Goal: Transaction & Acquisition: Purchase product/service

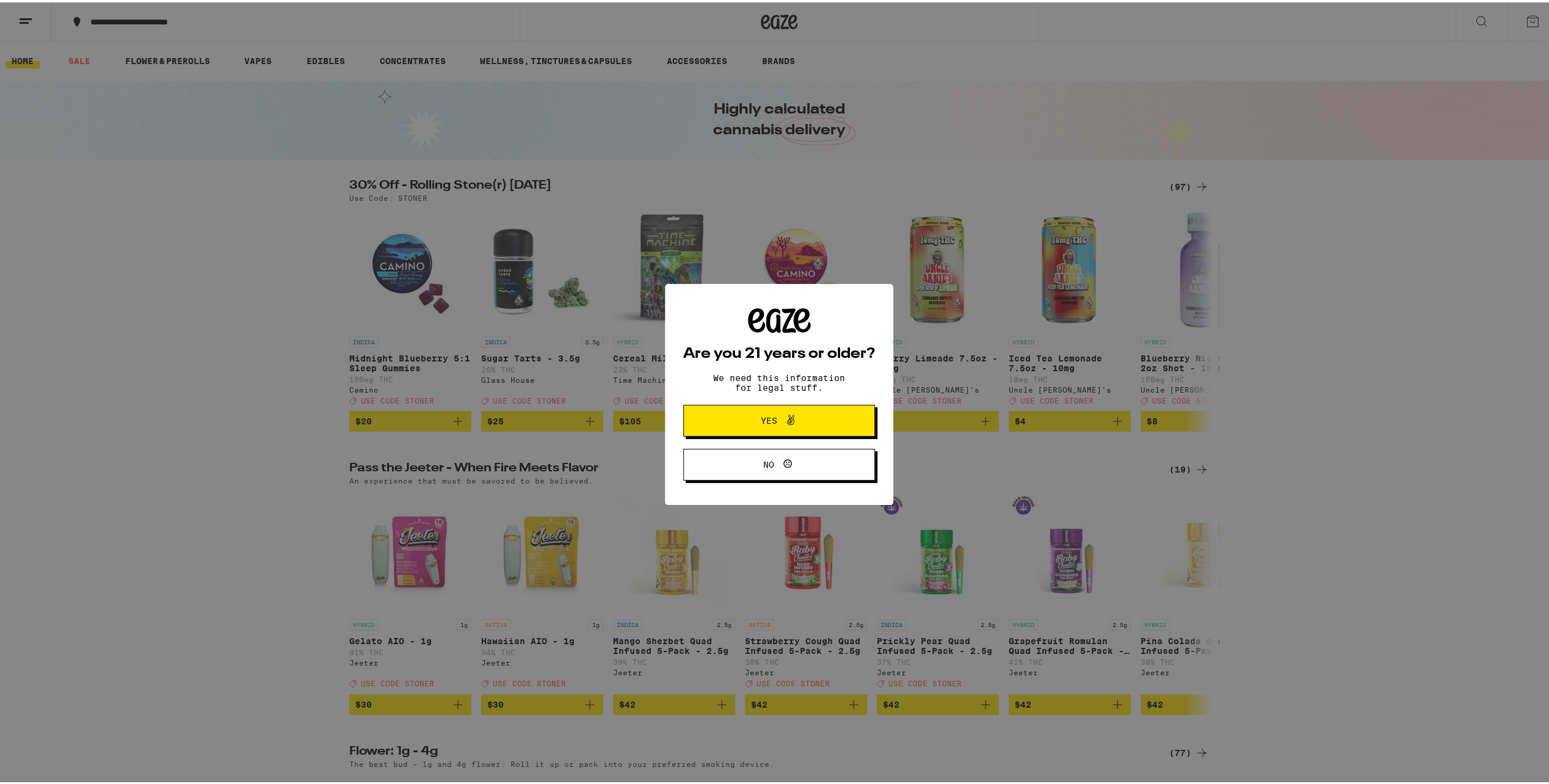
click at [818, 421] on span "Yes" at bounding box center [779, 417] width 93 height 16
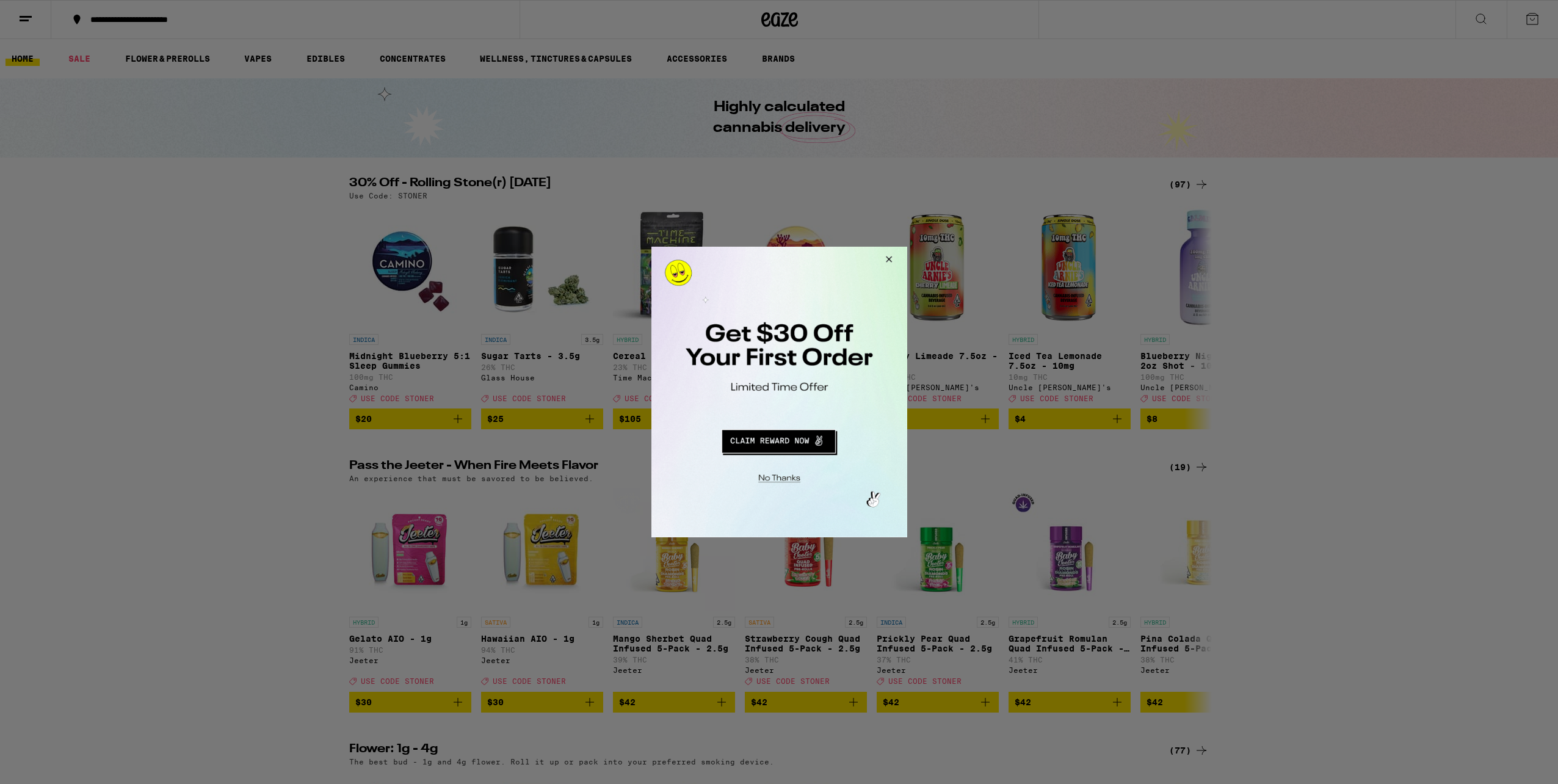
click at [812, 445] on button "Redirect to URL" at bounding box center [778, 440] width 212 height 30
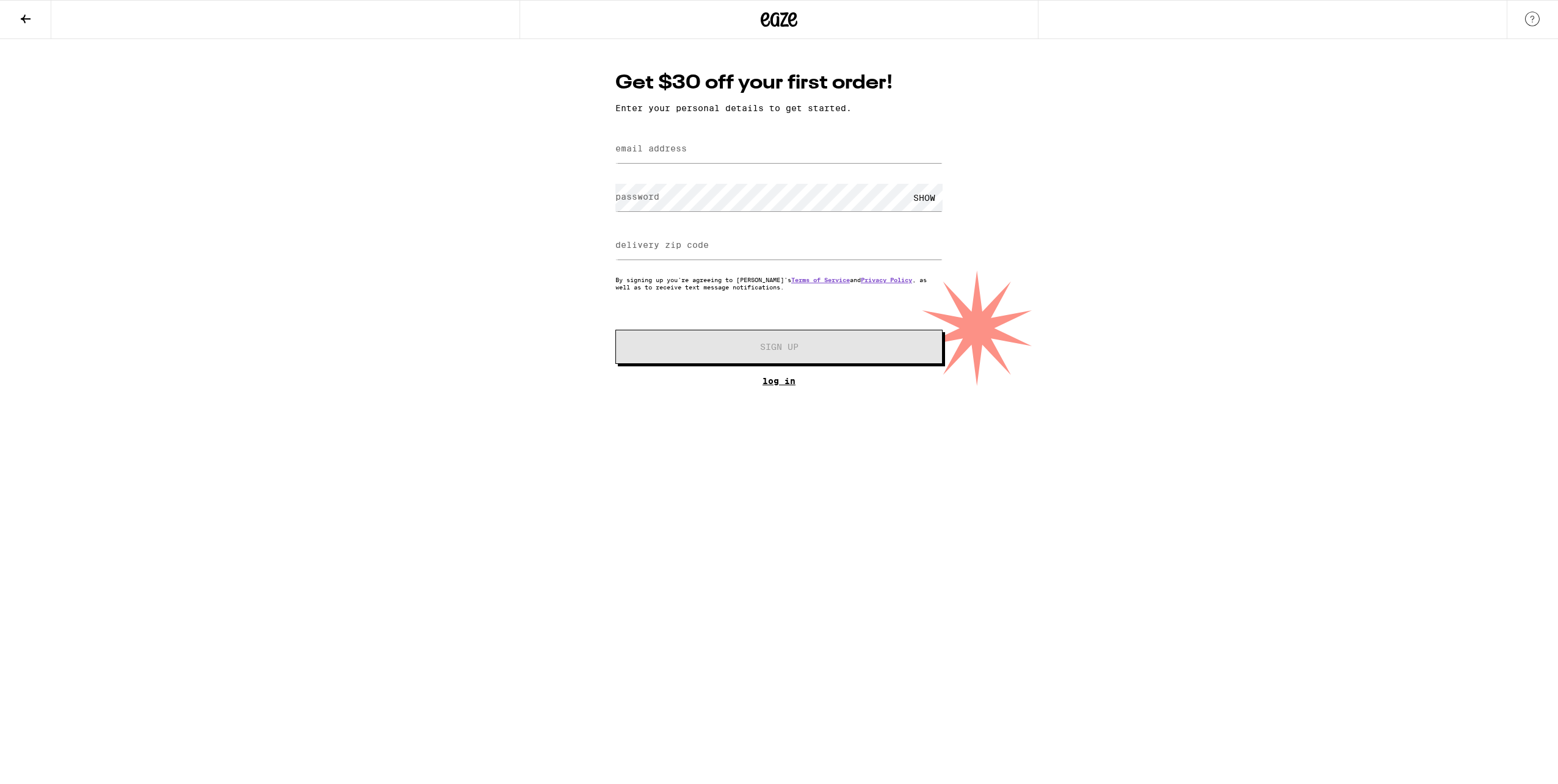
click at [771, 385] on link "Log In" at bounding box center [779, 381] width 327 height 10
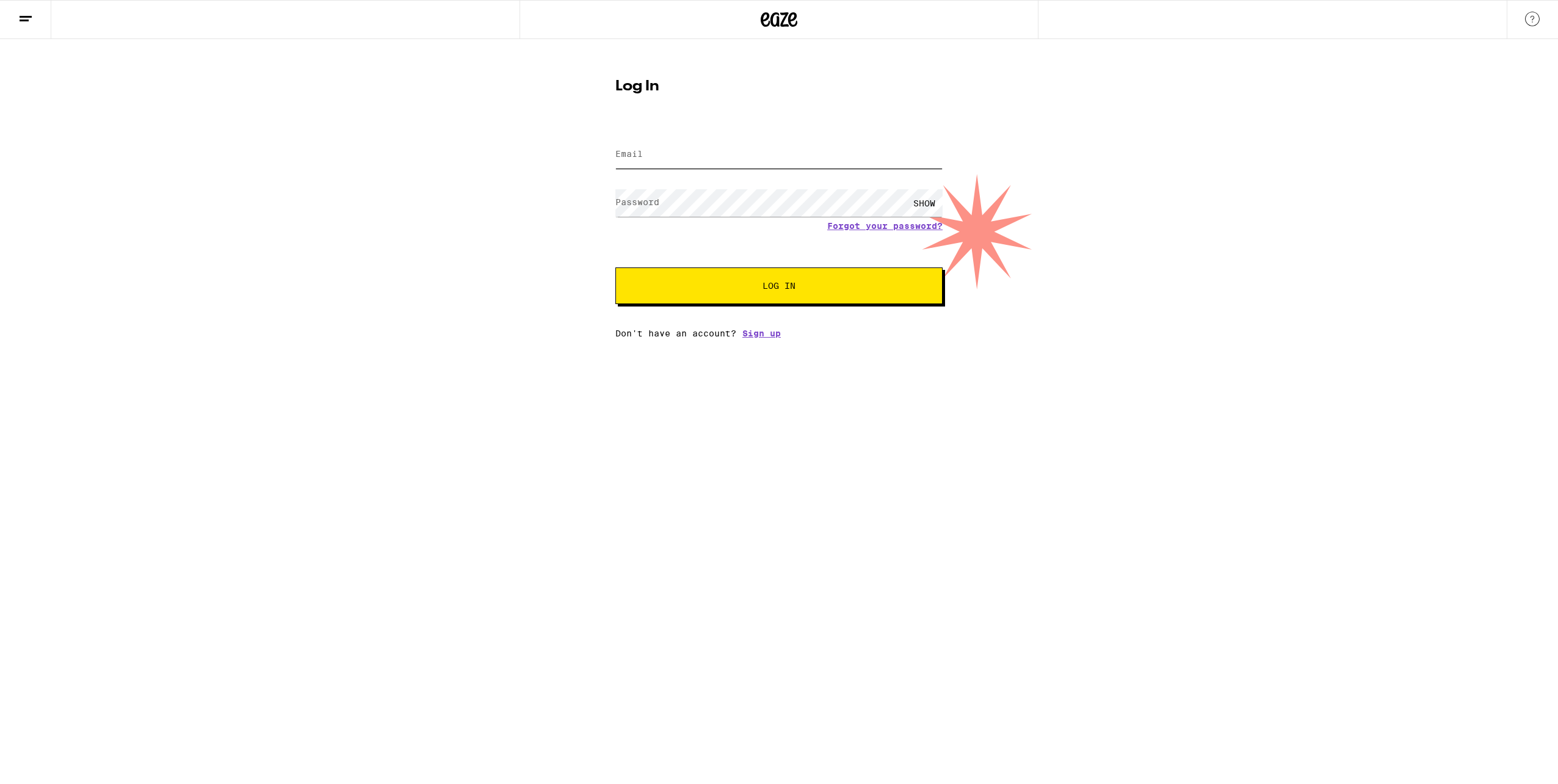
click at [710, 143] on input "Email" at bounding box center [779, 154] width 327 height 27
type input "ajules789@gmail.com"
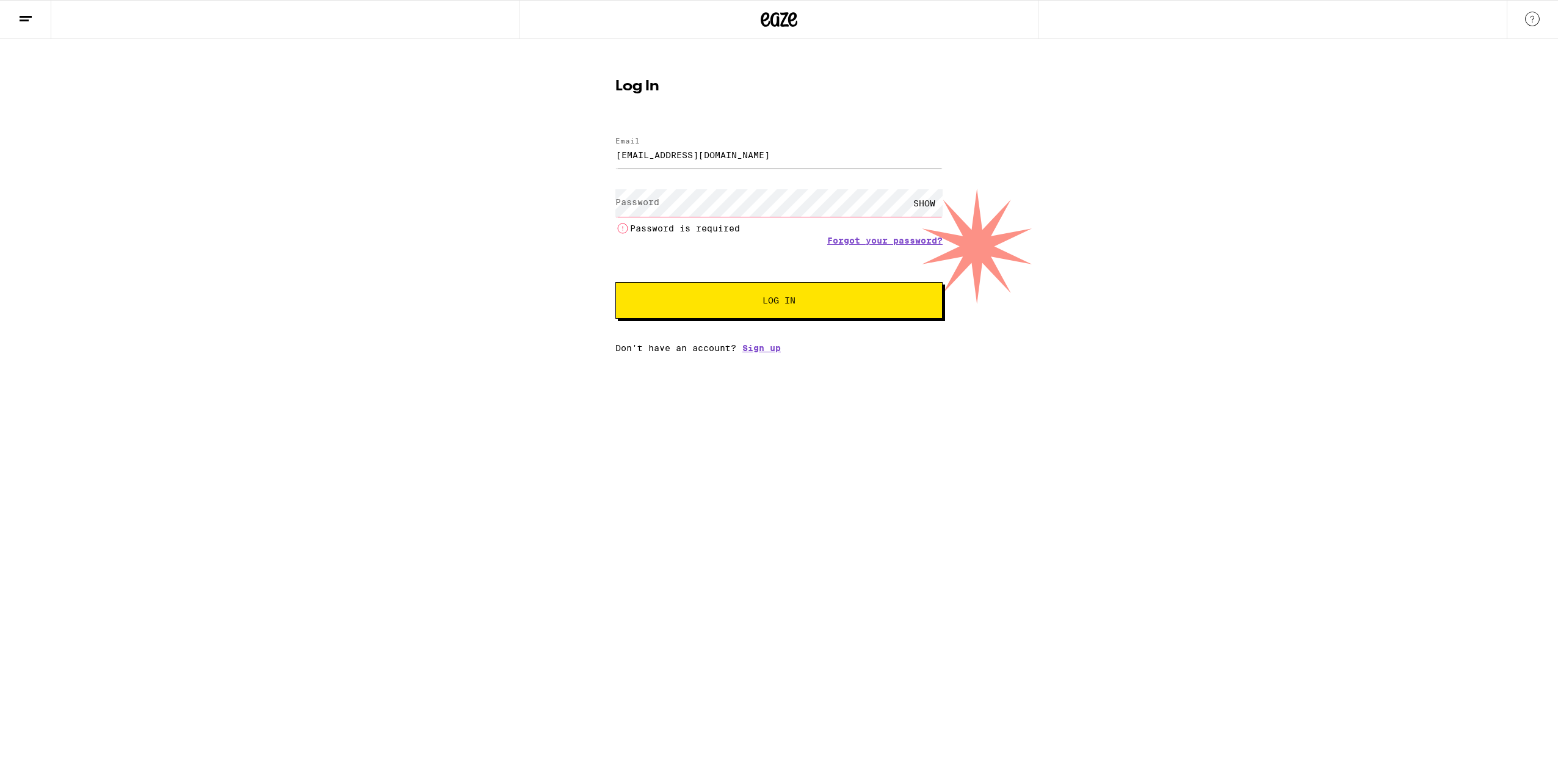
click at [113, 288] on div "Log In Email Email ajules789@gmail.com Password Password SHOW Password is requi…" at bounding box center [779, 196] width 1558 height 314
click at [930, 203] on div "SHOW" at bounding box center [924, 202] width 37 height 27
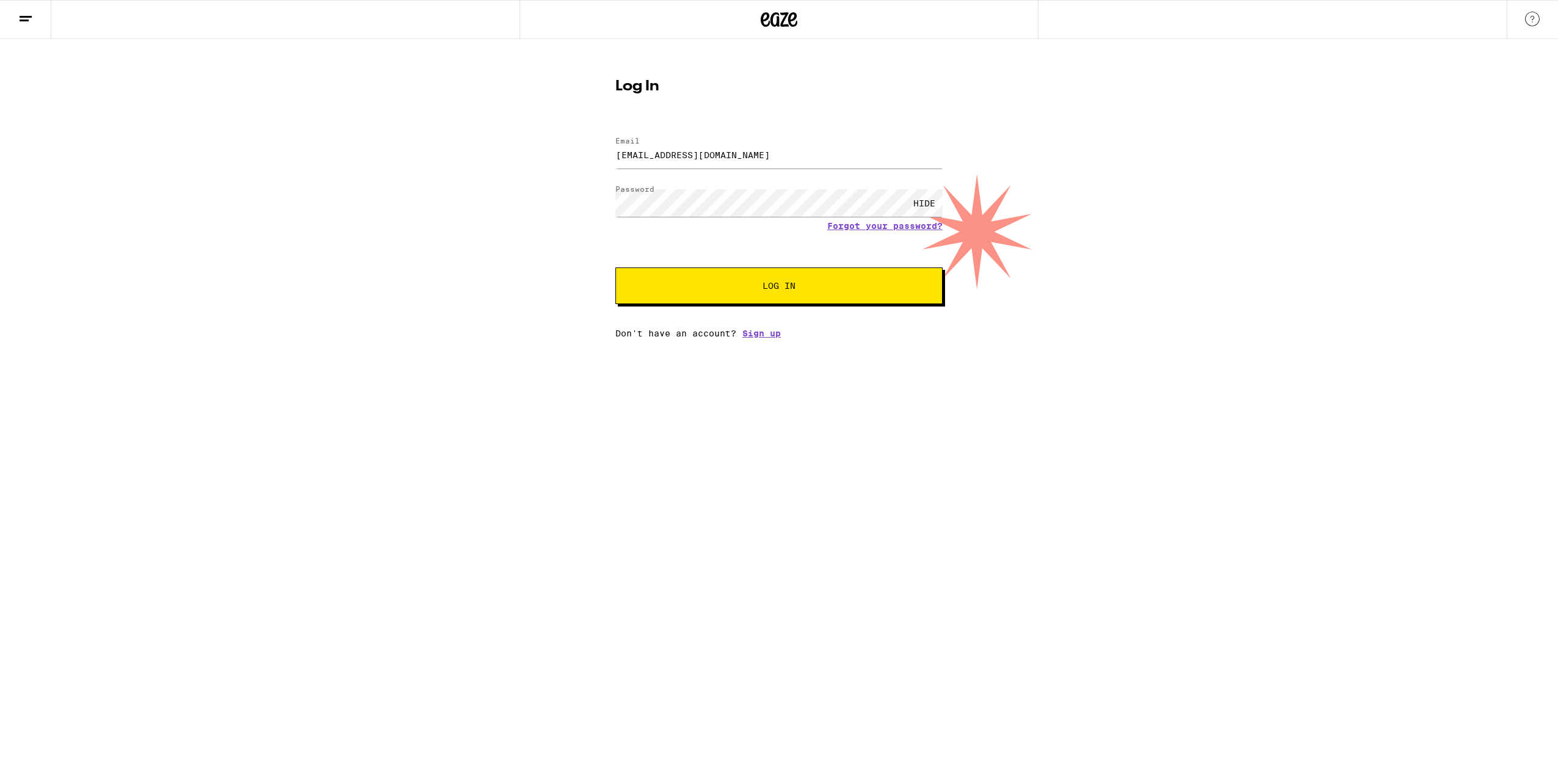
click at [803, 284] on span "Log In" at bounding box center [779, 285] width 229 height 8
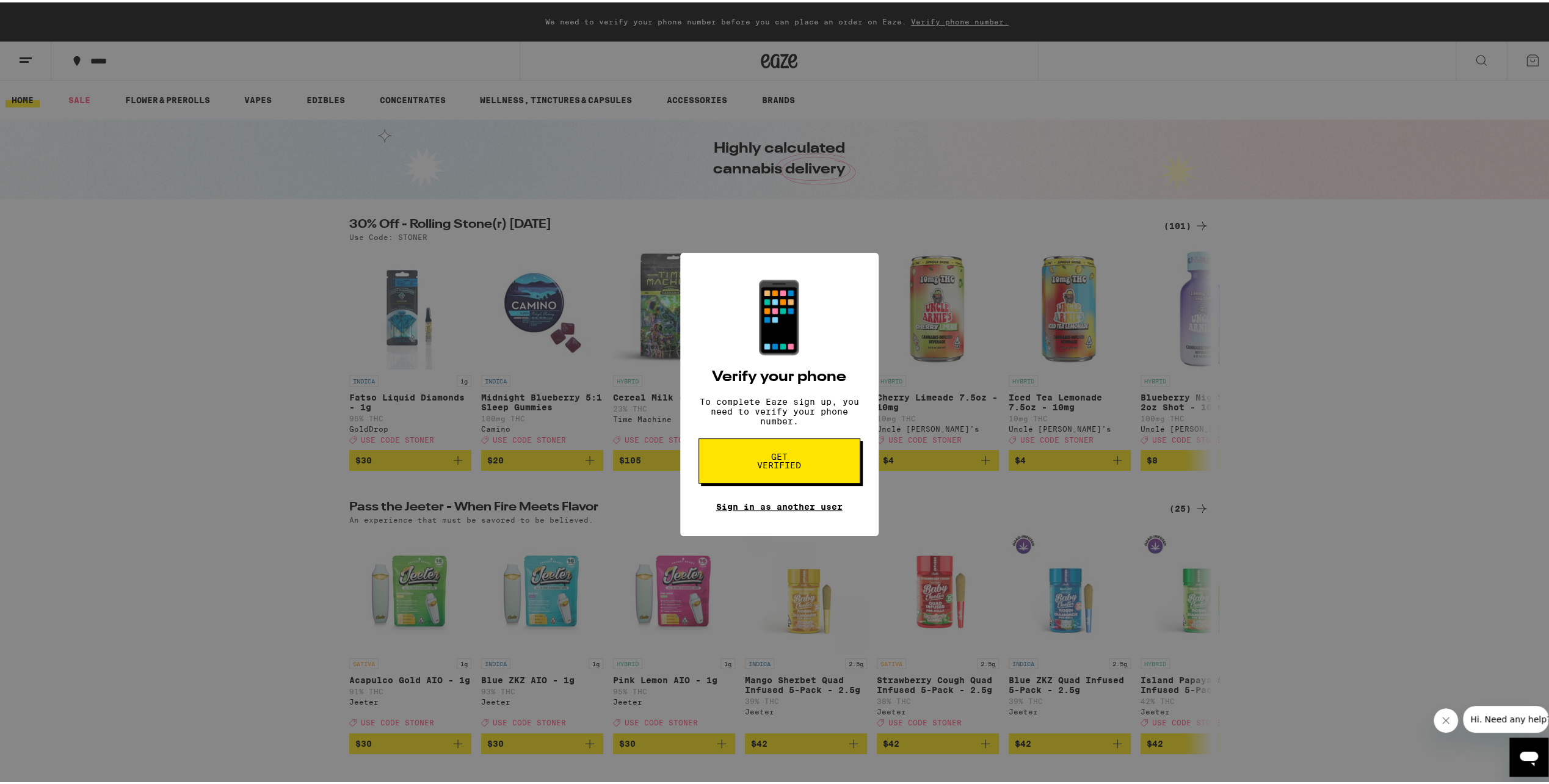
click at [825, 509] on link "Sign in as another user" at bounding box center [779, 505] width 127 height 10
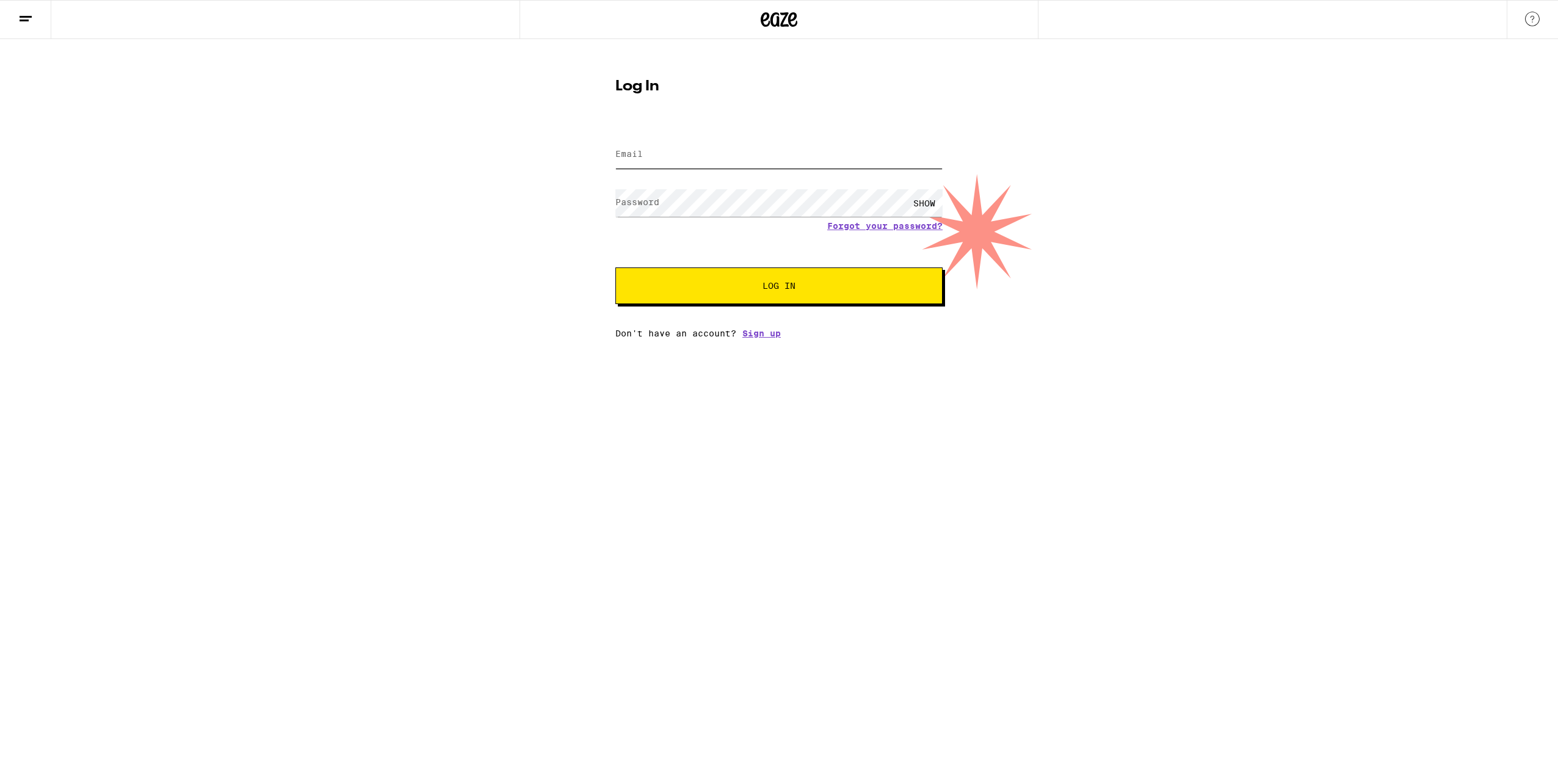
type input "ajules789@gmail.com"
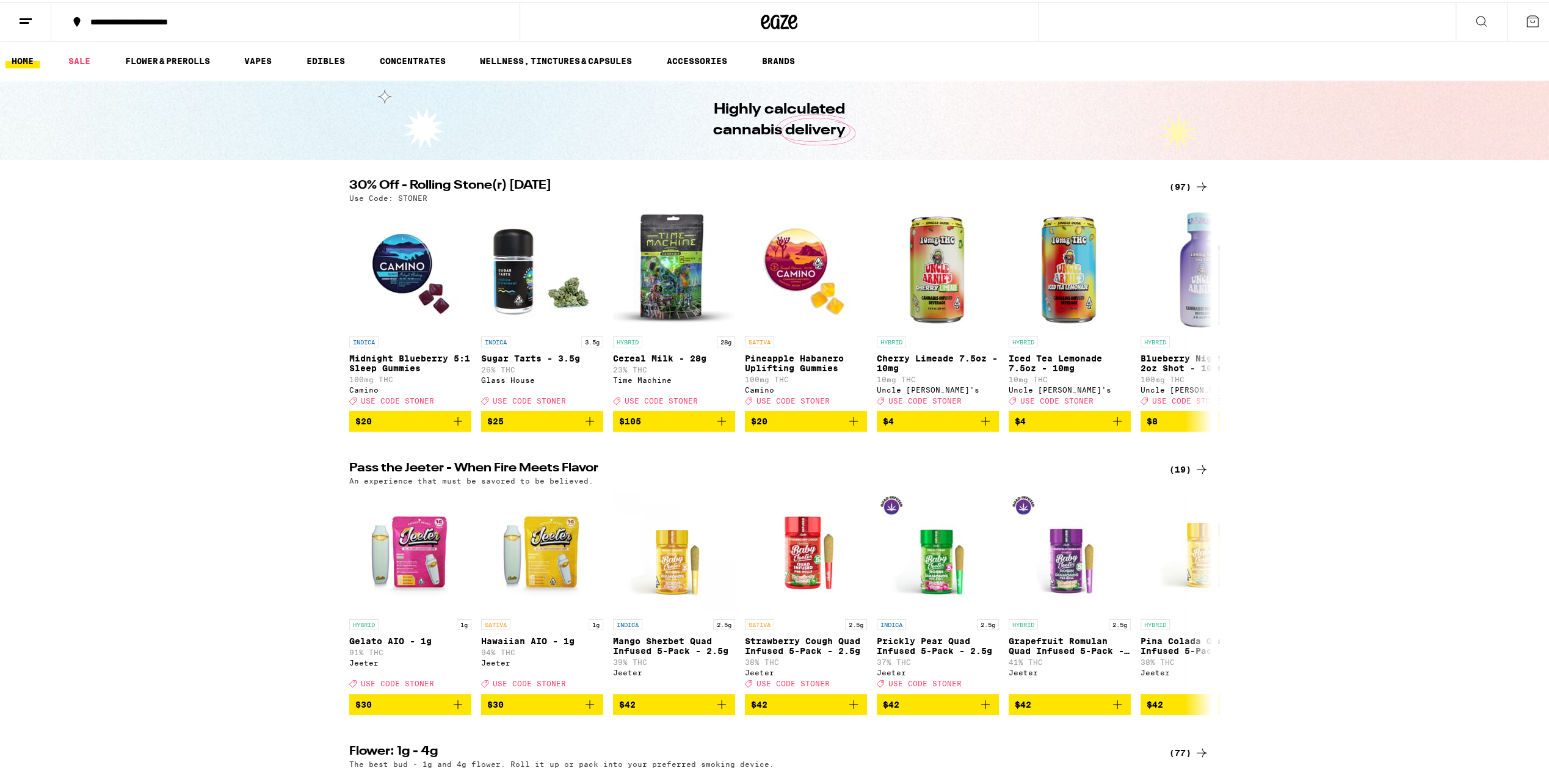
click at [1534, 17] on button at bounding box center [1533, 20] width 51 height 38
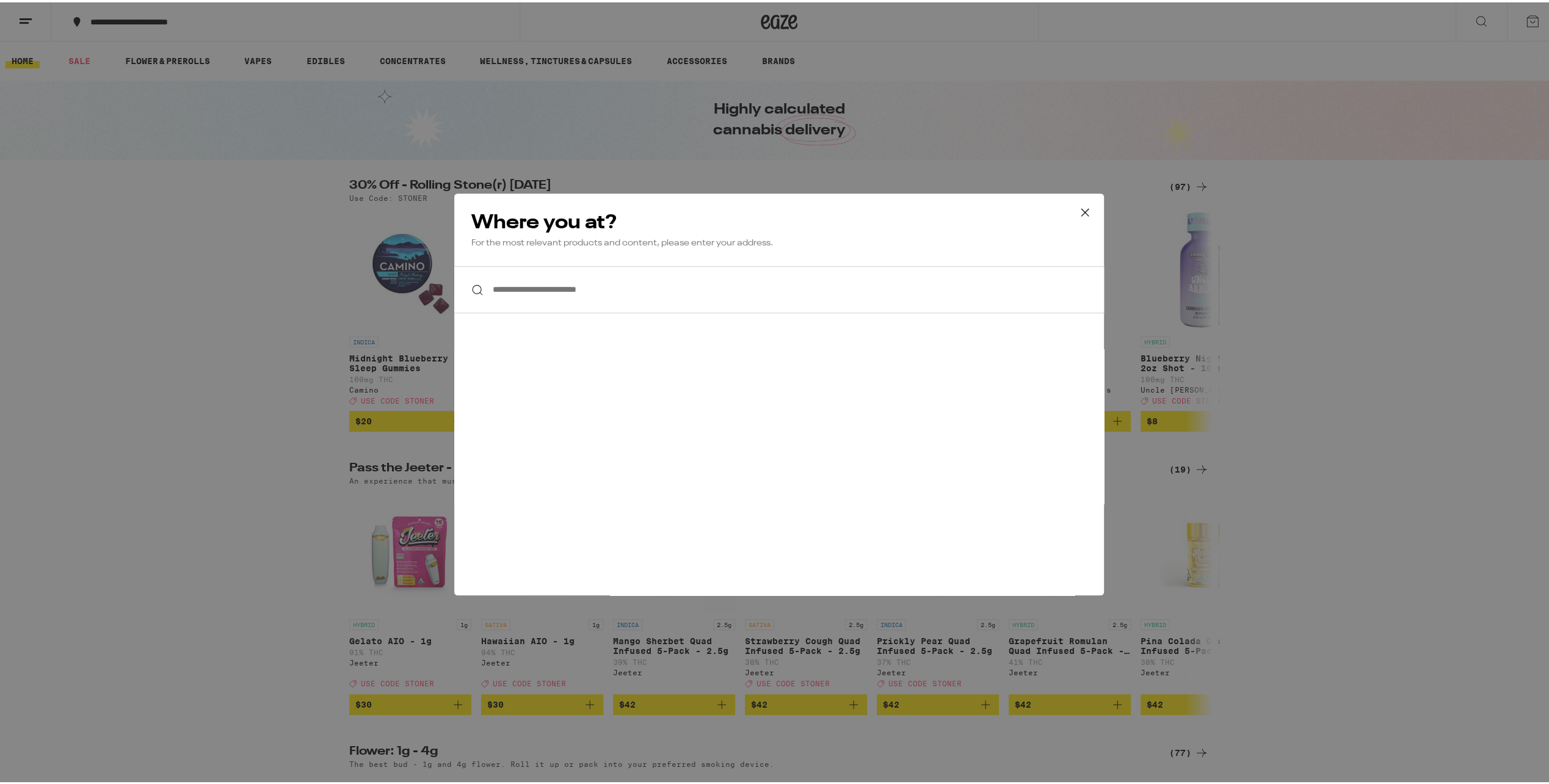
click at [803, 141] on div "**********" at bounding box center [779, 392] width 1558 height 784
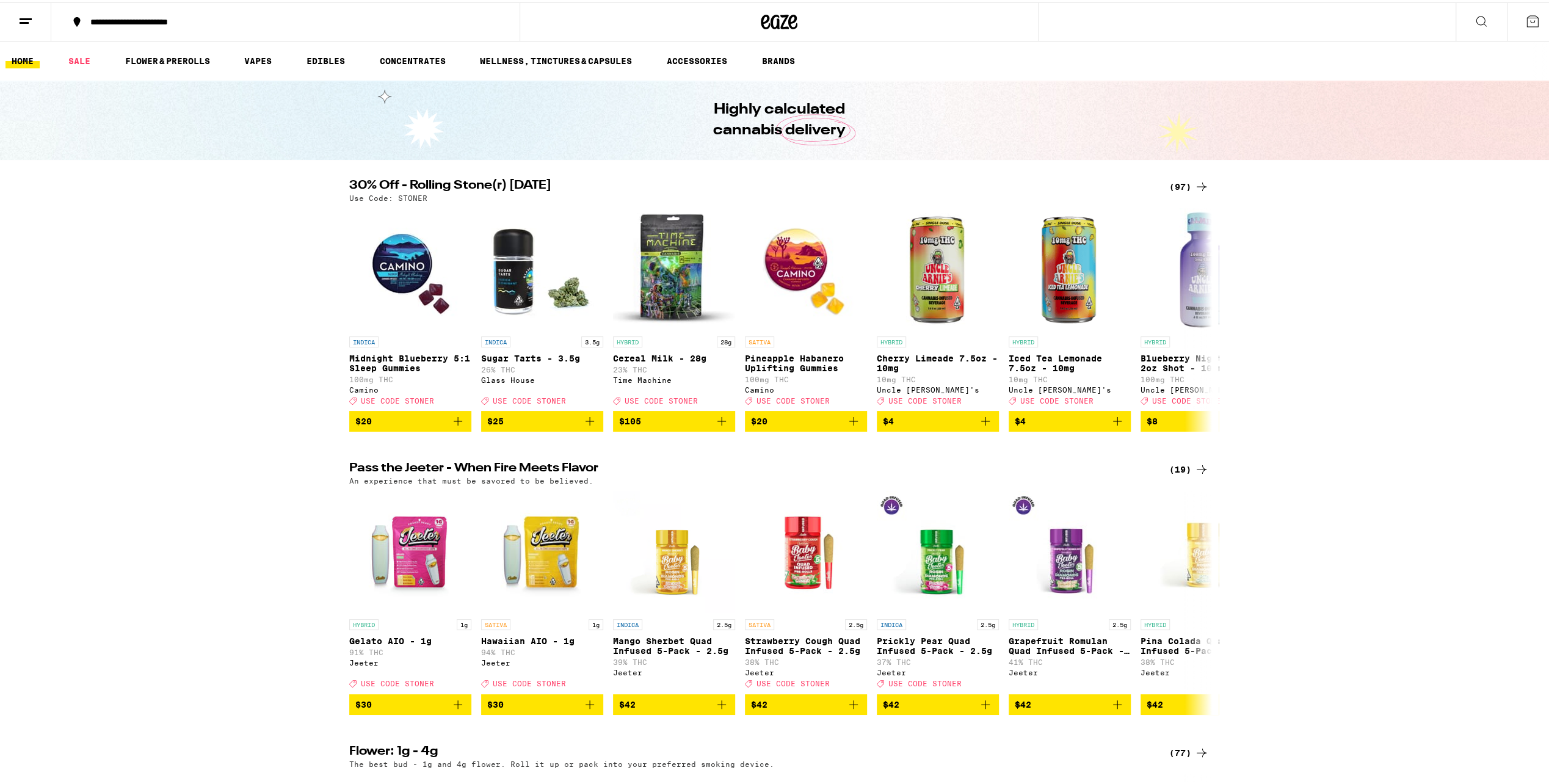
click at [39, 21] on button at bounding box center [25, 20] width 51 height 39
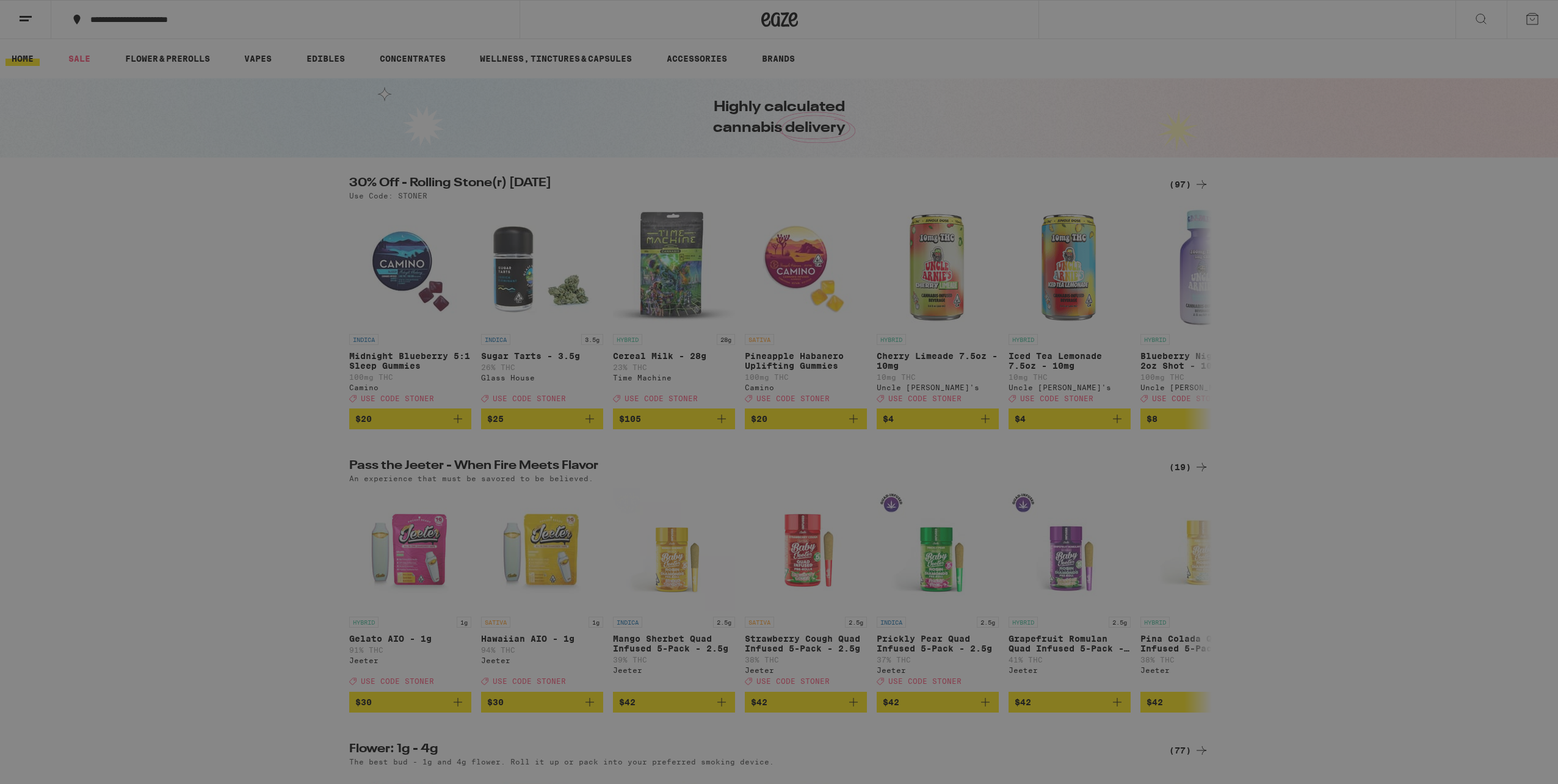
click at [155, 62] on span "Log In" at bounding box center [169, 65] width 33 height 8
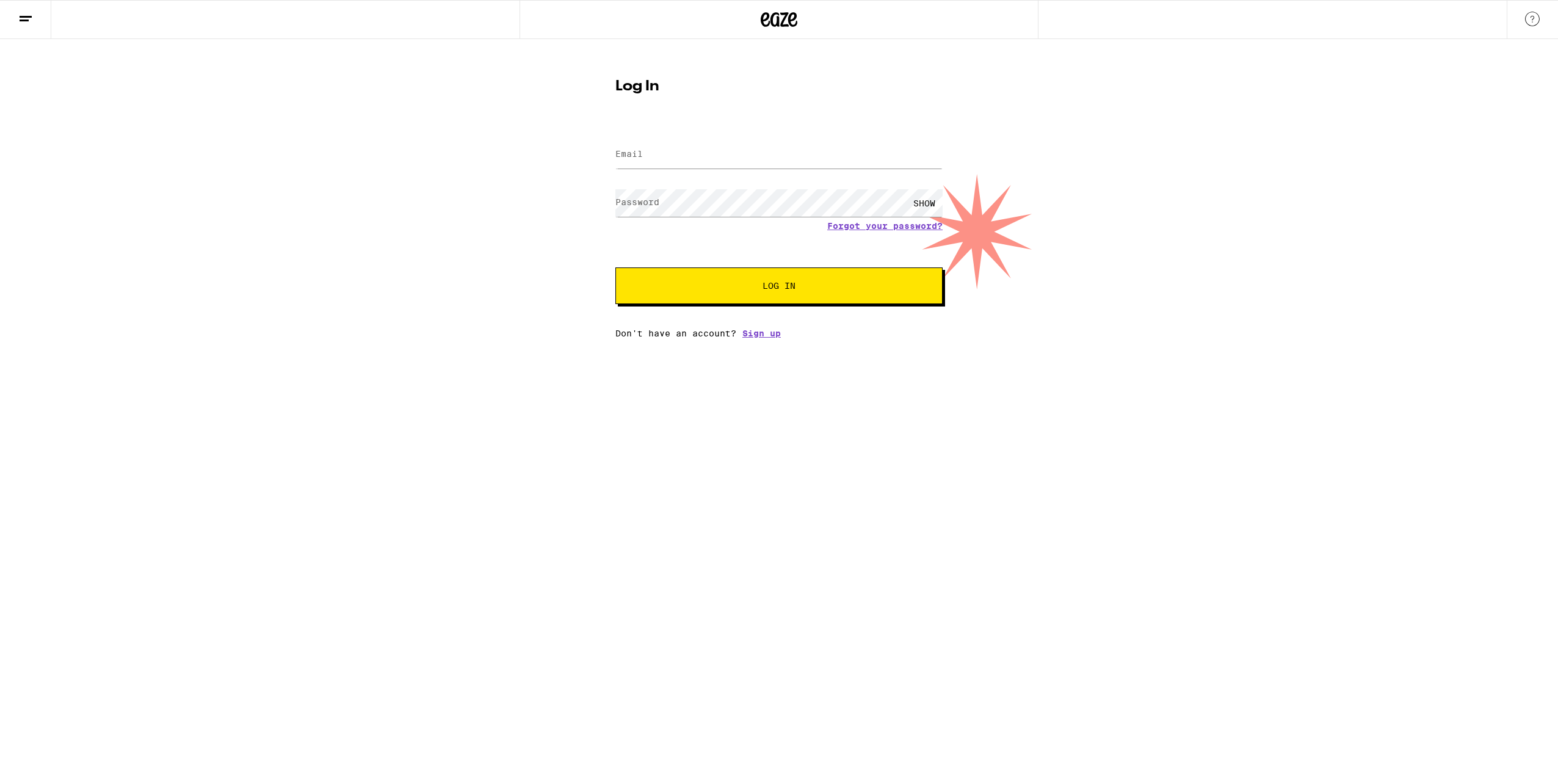
type input "ajules789@gmail.com"
click at [885, 284] on span "Log In" at bounding box center [779, 285] width 229 height 8
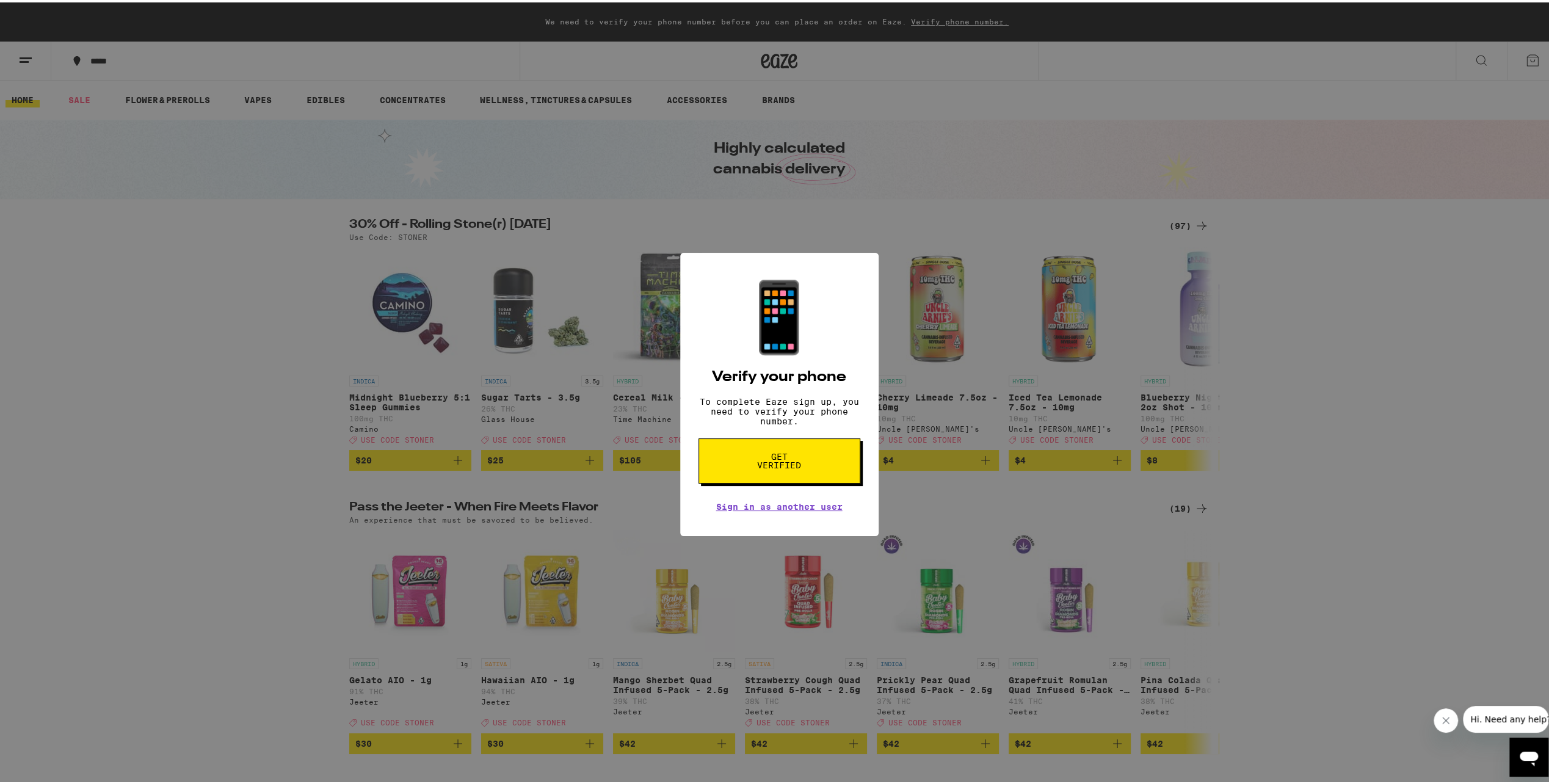
click at [822, 462] on button "Get verified" at bounding box center [779, 458] width 162 height 45
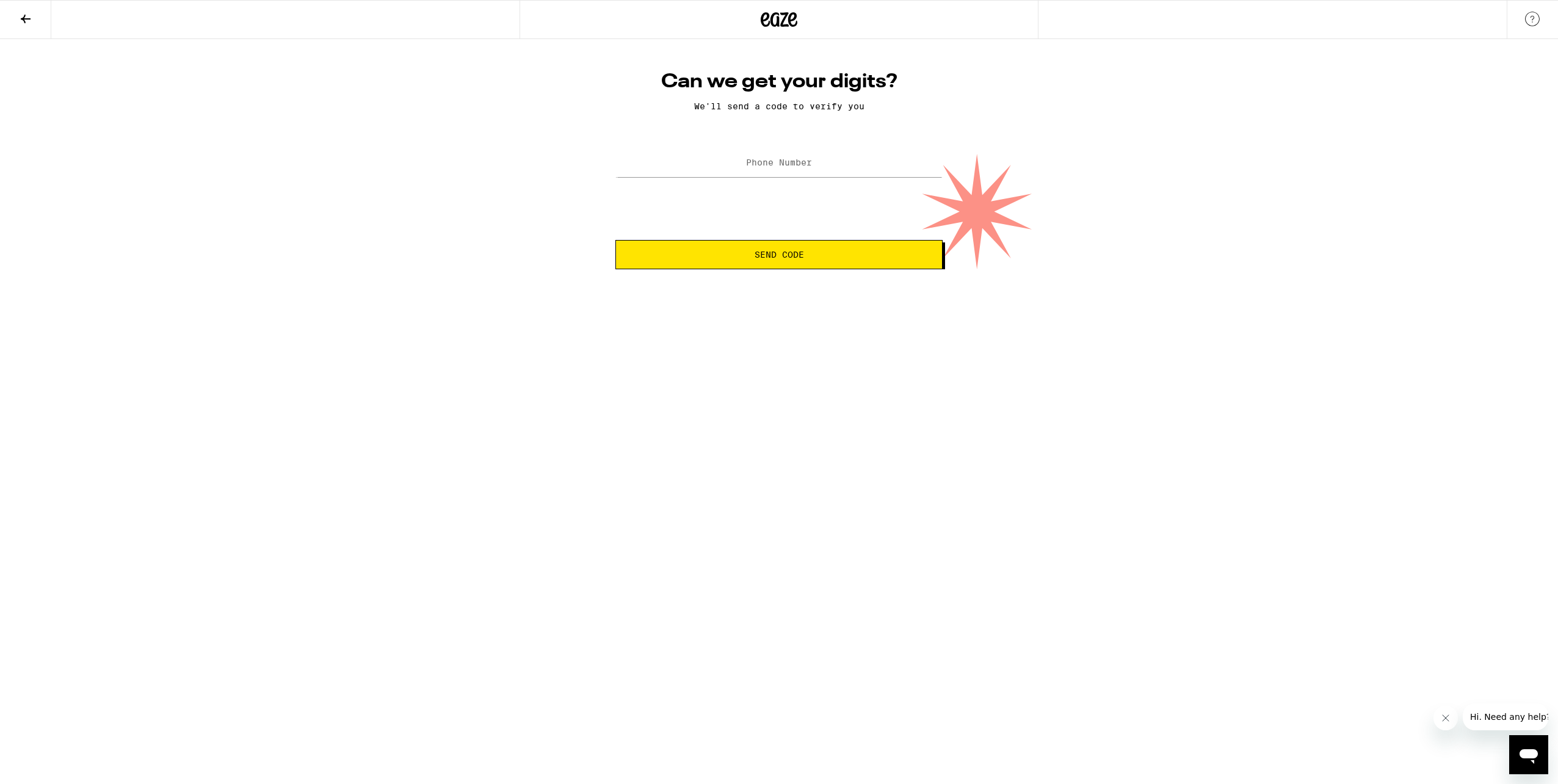
click at [778, 168] on label "Phone Number" at bounding box center [779, 163] width 66 height 10
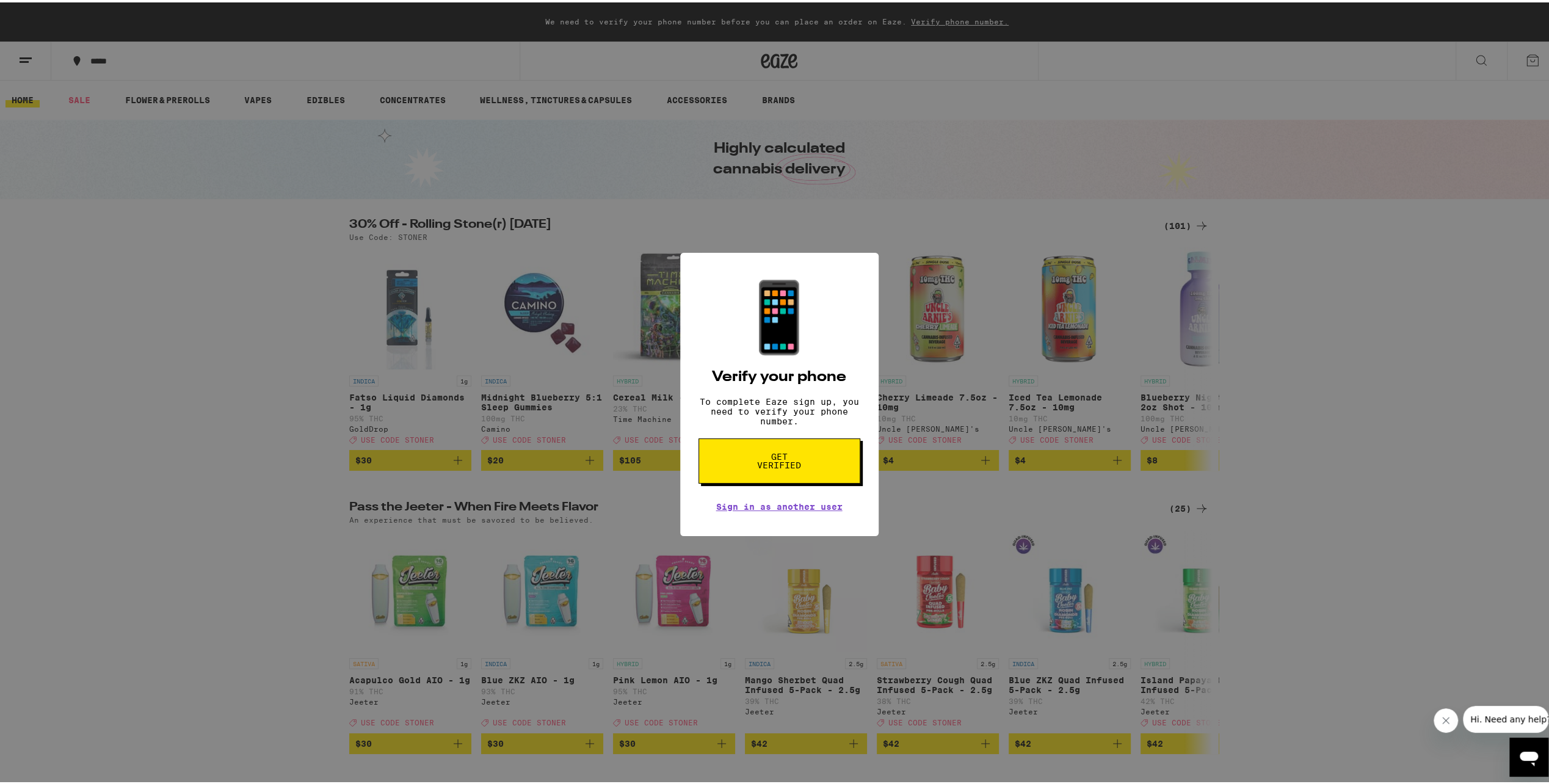
click at [1115, 304] on div "📱 Verify your phone To complete Eaze sign up, you need to verify your phone num…" at bounding box center [779, 392] width 1558 height 784
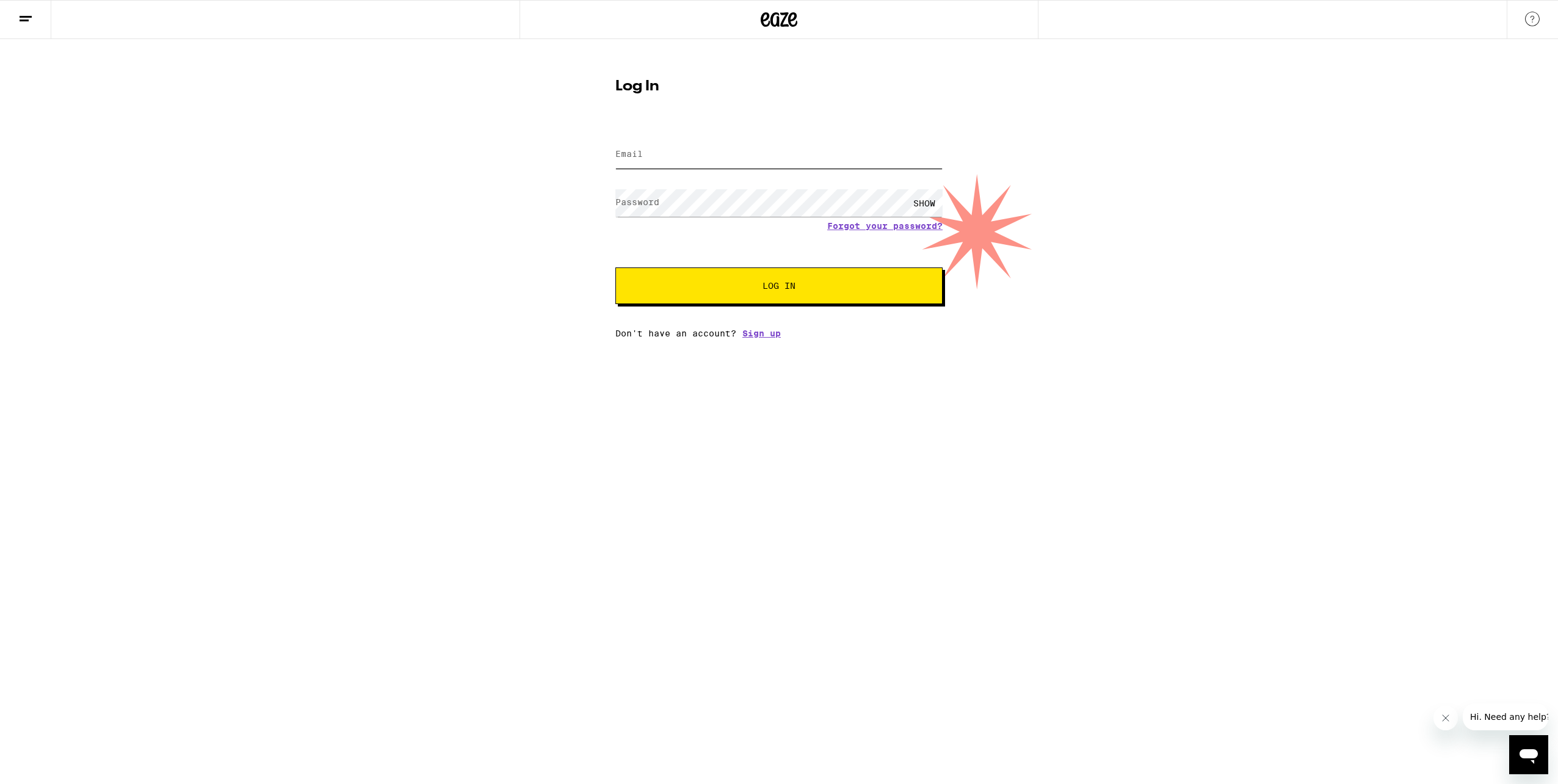
type input "ajules789@gmail.com"
click at [33, 16] on button at bounding box center [25, 20] width 51 height 39
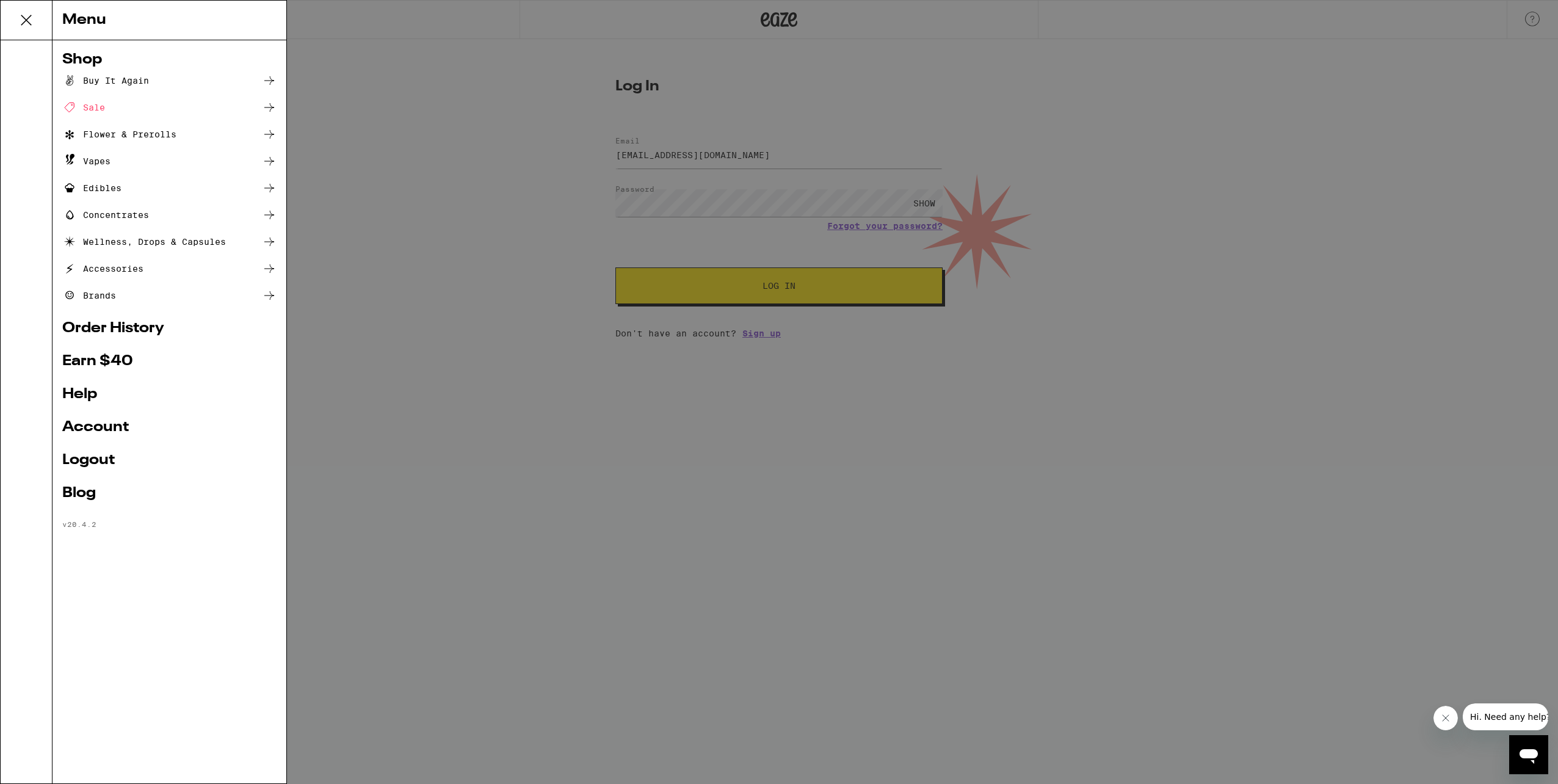
click at [91, 431] on link "Account" at bounding box center [169, 427] width 215 height 15
